Goal: Ask a question

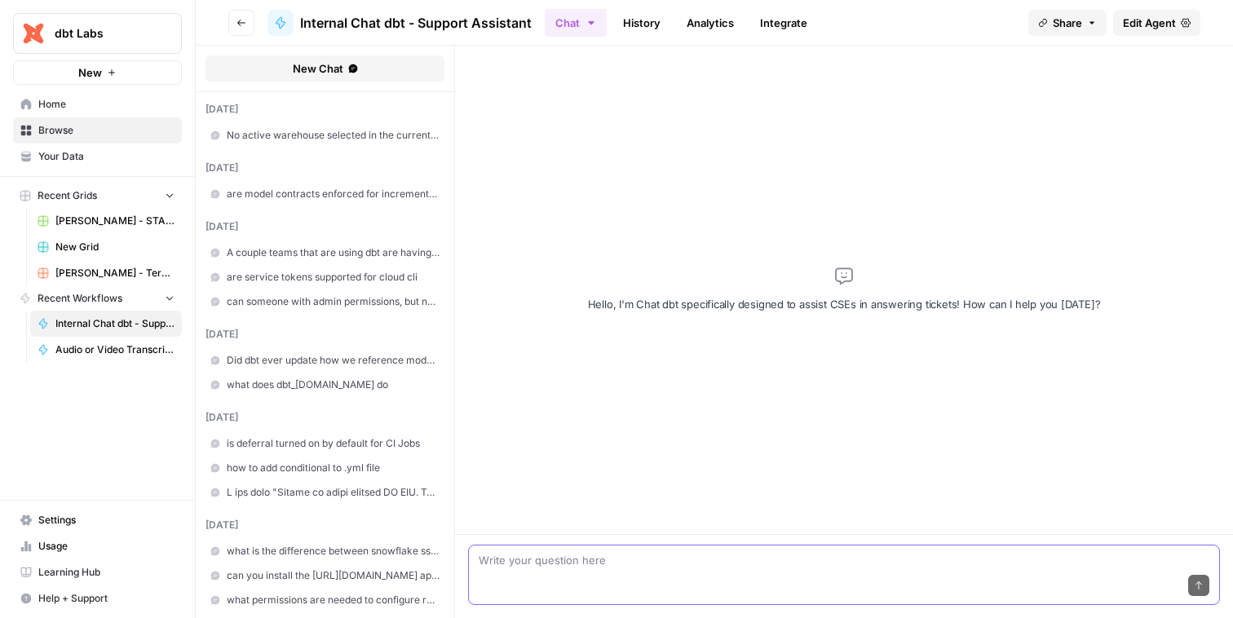
paste textarea "Hi, We are working on dbt databricks environment where we are adding dbt docs a…"
type textarea "Hi, We are working on dbt databricks environment where we are adding dbt docs a…"
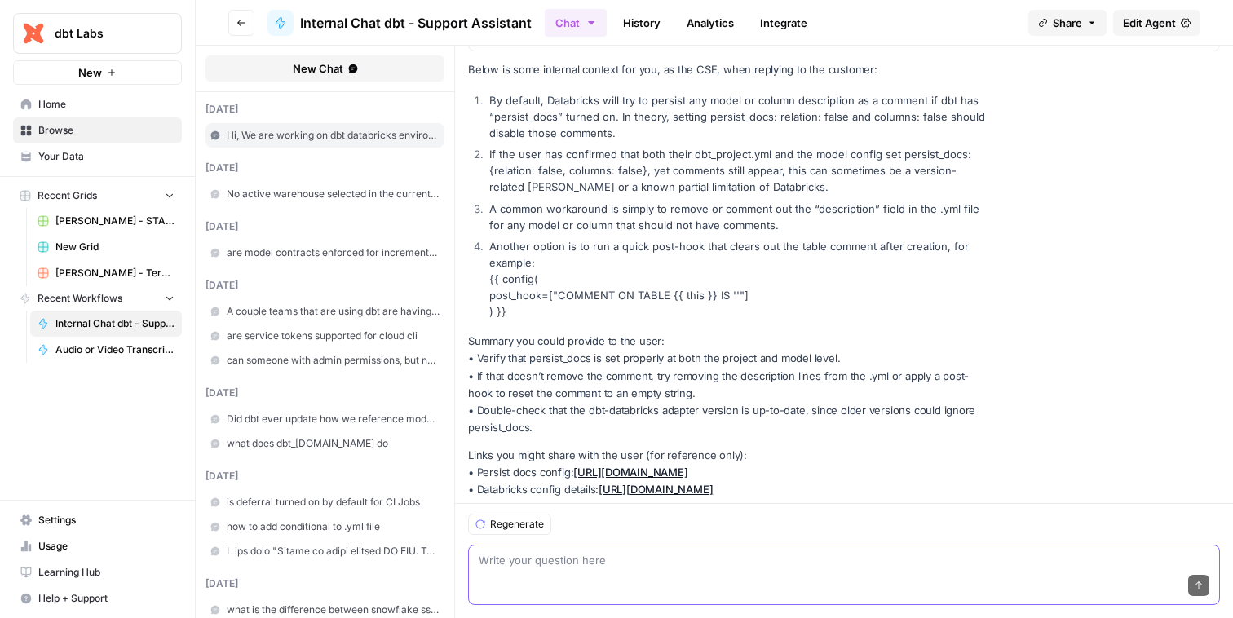
scroll to position [188, 0]
